Goal: Task Accomplishment & Management: Use online tool/utility

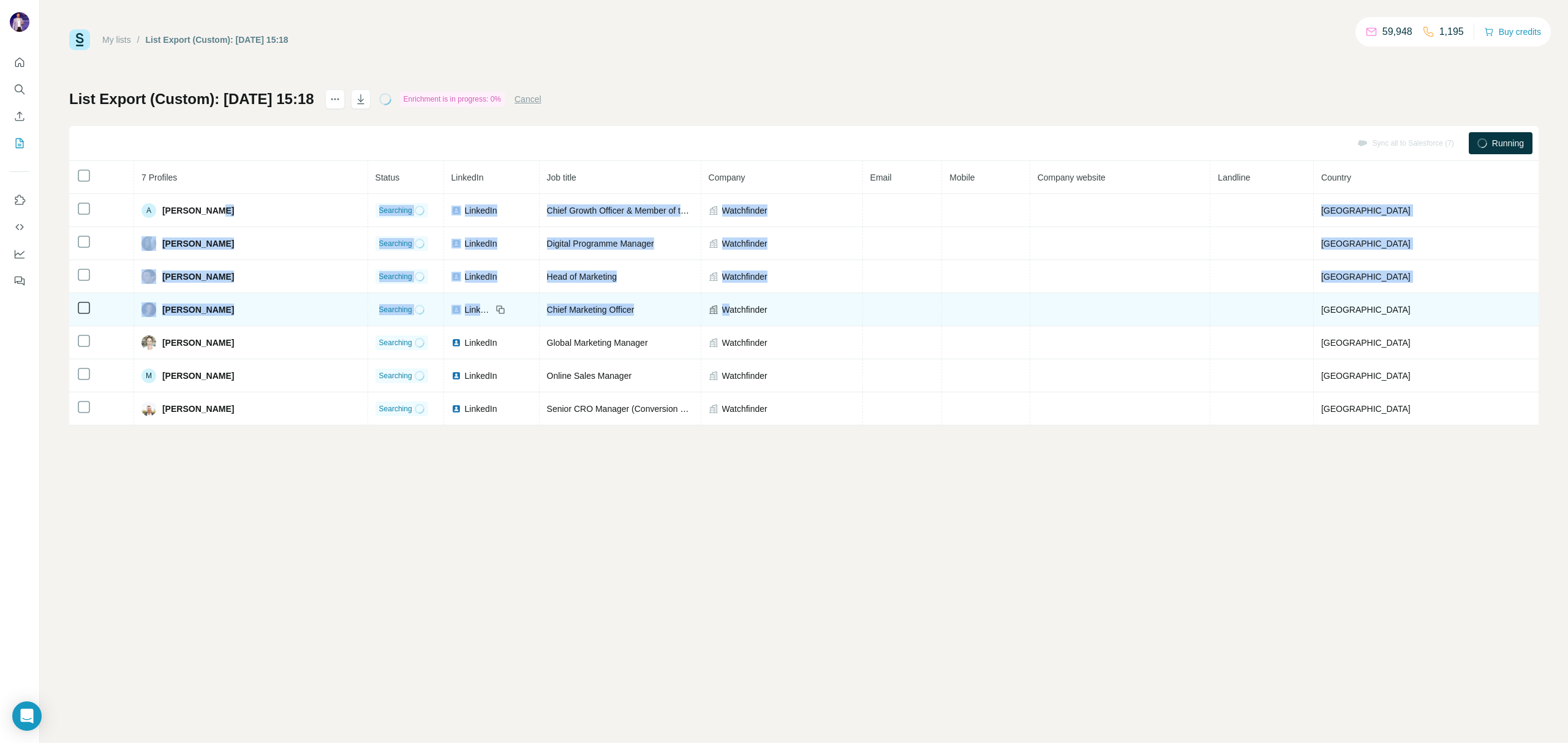
drag, startPoint x: 224, startPoint y: 210, endPoint x: 758, endPoint y: 296, distance: 540.9
click at [757, 296] on tbody "A [PERSON_NAME] Searching LinkedIn Chief Growth Officer & Member of the Executi…" at bounding box center [803, 310] width 1469 height 231
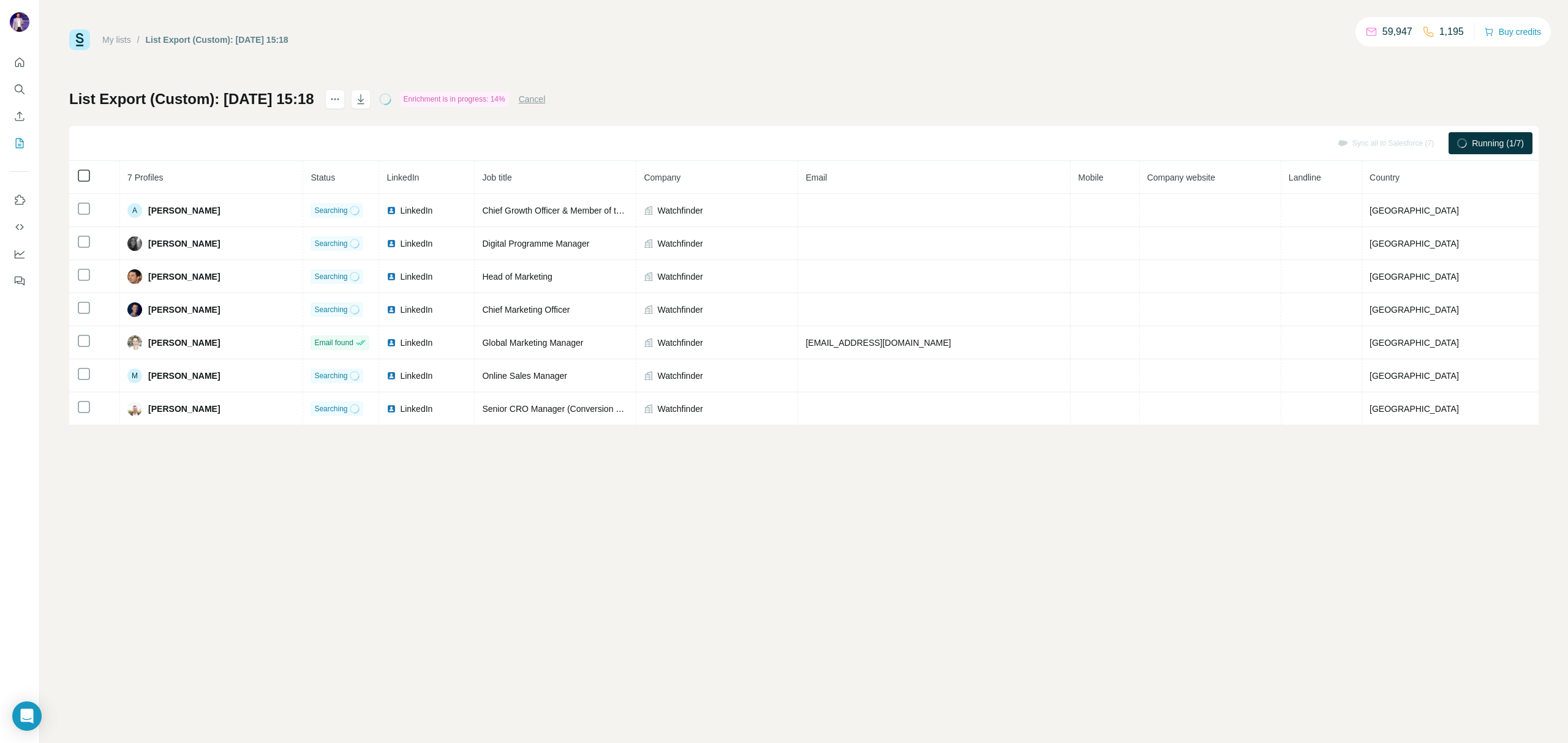
click at [77, 175] on icon at bounding box center [84, 175] width 14 height 14
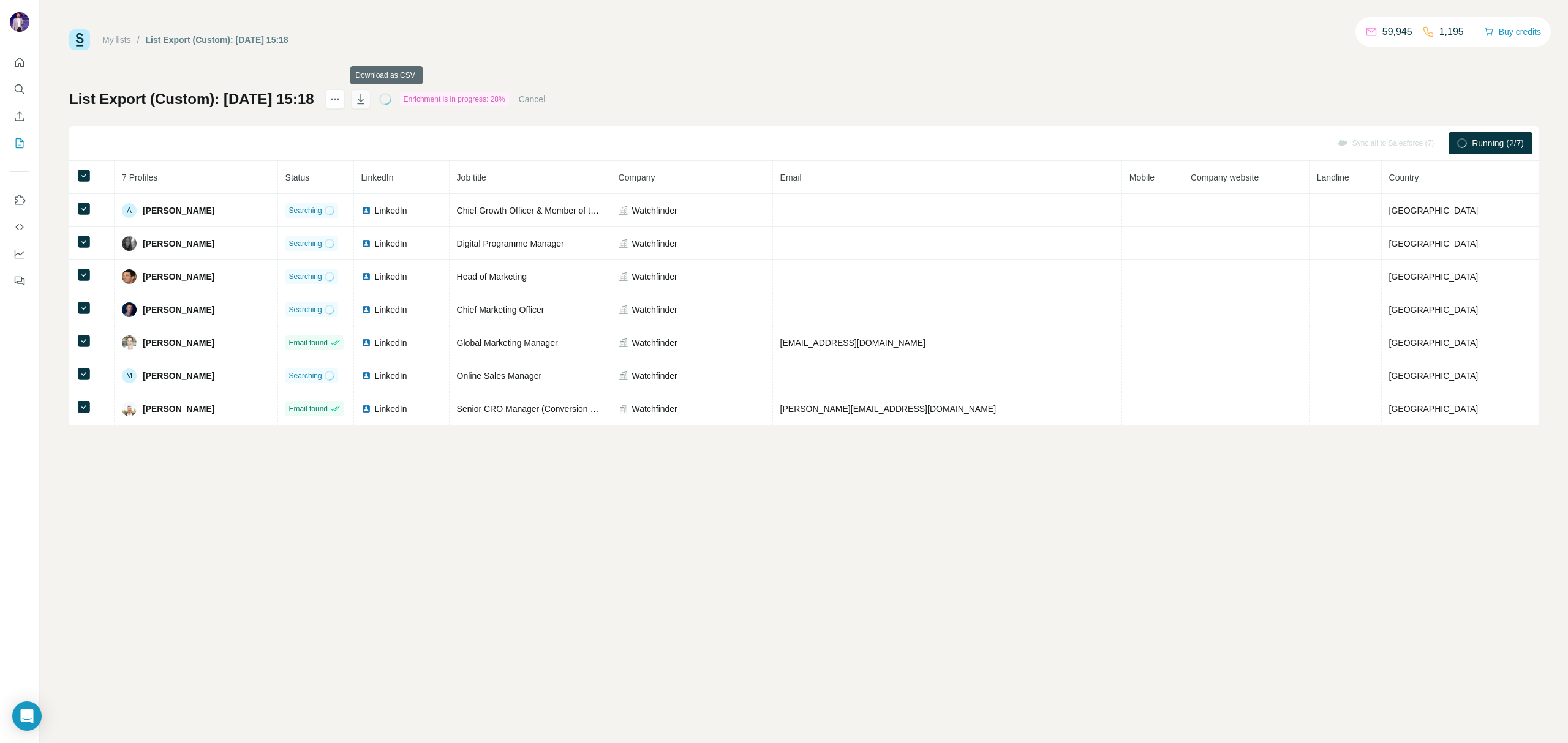
click at [367, 100] on icon "button" at bounding box center [361, 99] width 12 height 12
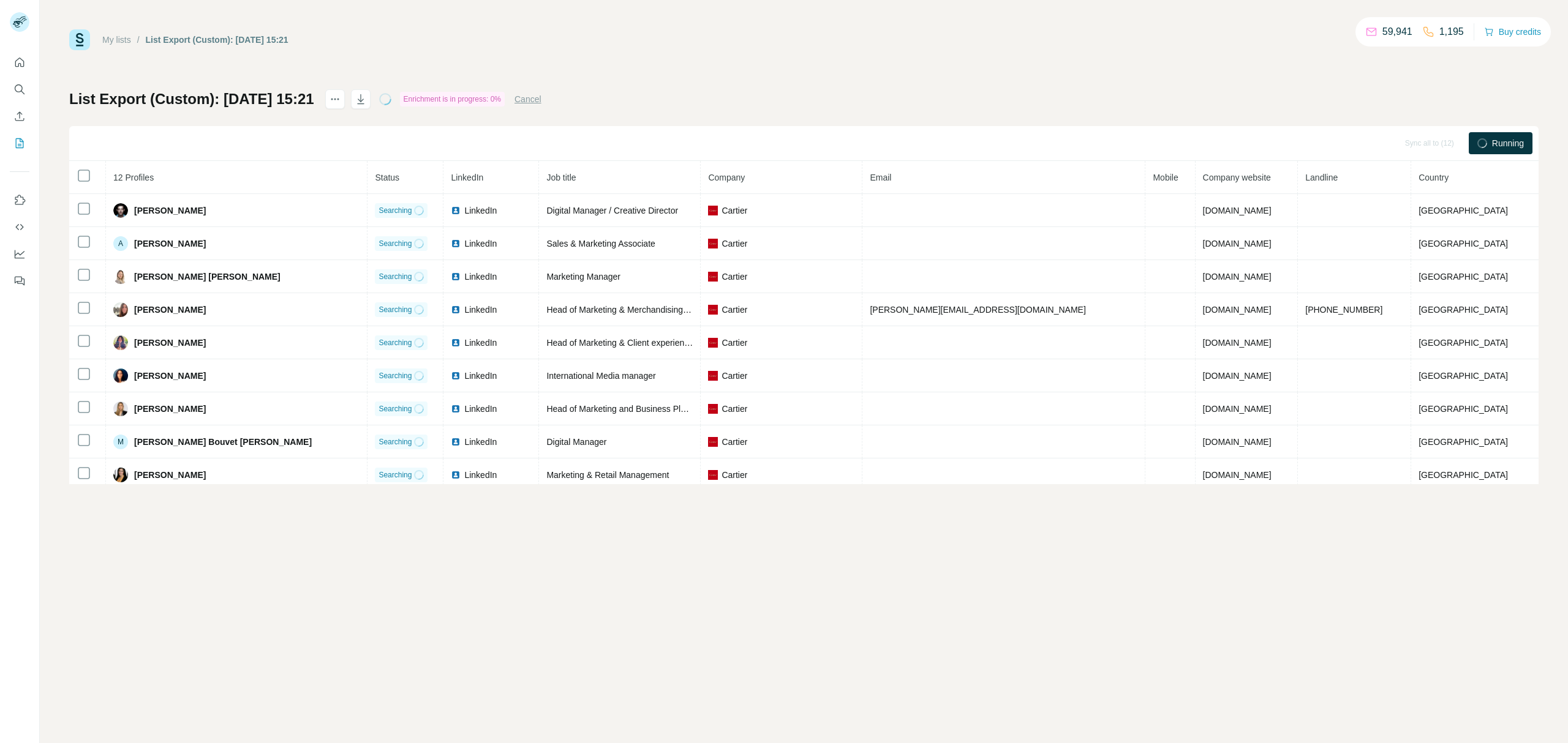
click at [74, 176] on th at bounding box center [87, 178] width 36 height 33
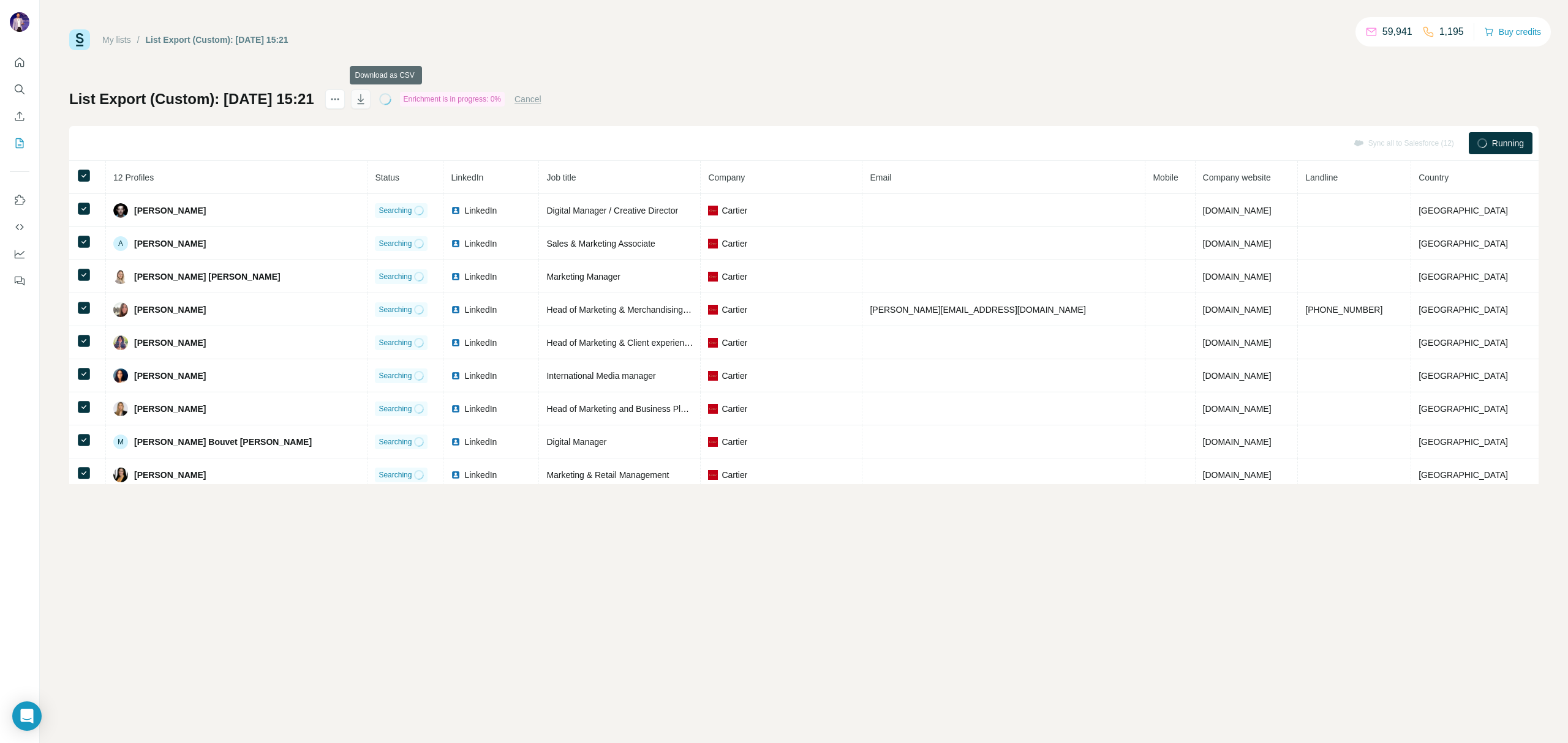
click at [367, 96] on icon "button" at bounding box center [361, 99] width 12 height 12
